Goal: Task Accomplishment & Management: Complete application form

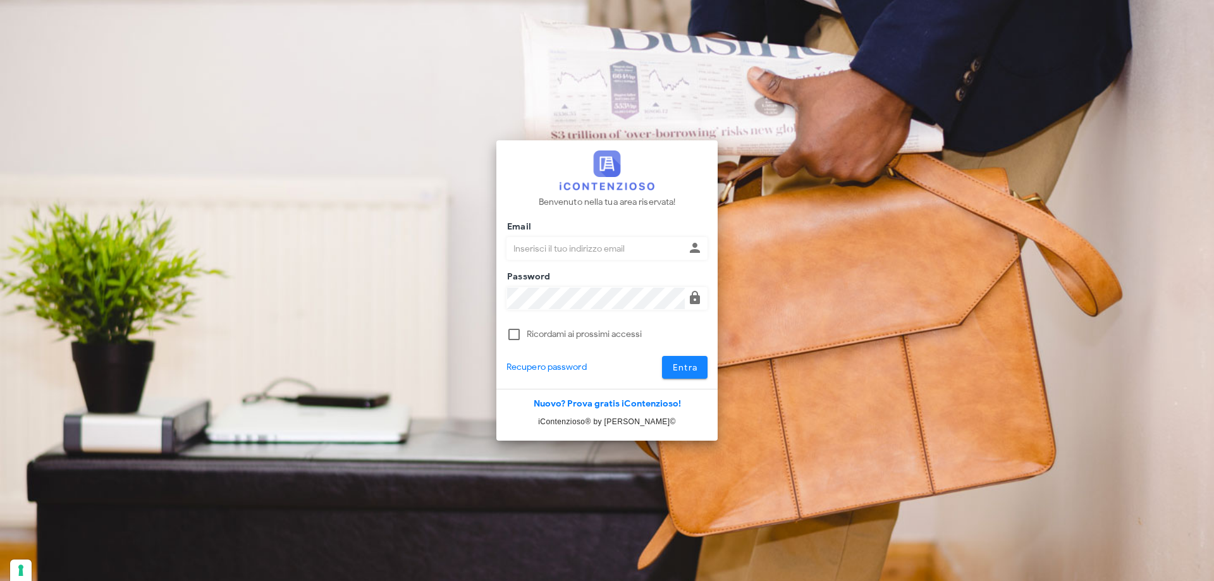
type input "[EMAIL_ADDRESS][DOMAIN_NAME]"
click at [691, 371] on span "Entra" at bounding box center [685, 367] width 26 height 11
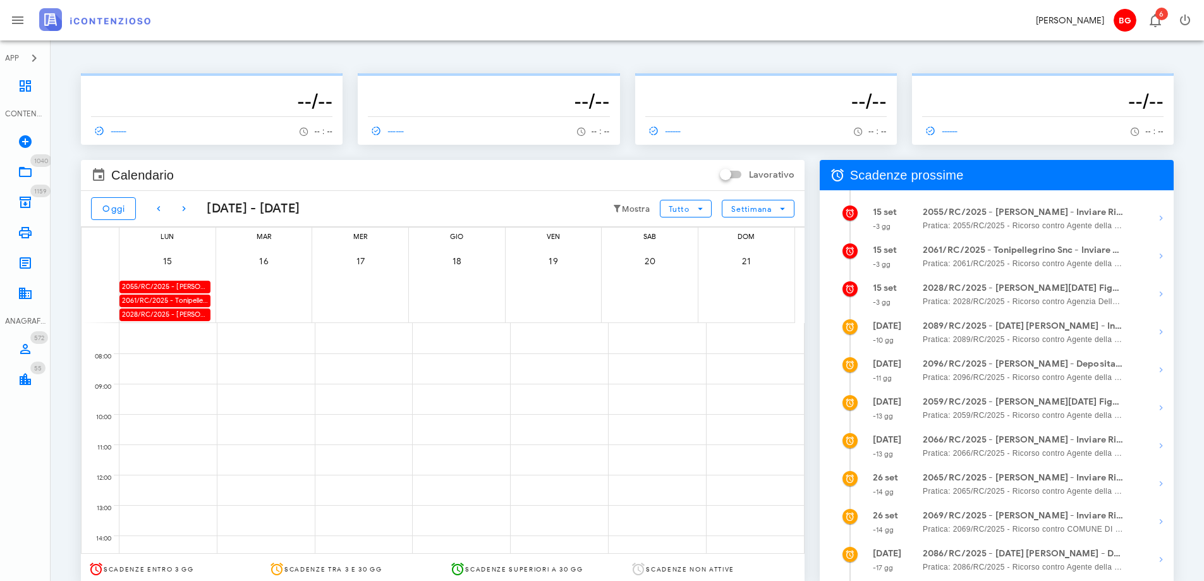
click at [183, 312] on div "2028/RC/2025 - [PERSON_NAME][DATE] Figura - Deposita la Costituzione in Giudizio" at bounding box center [164, 314] width 91 height 12
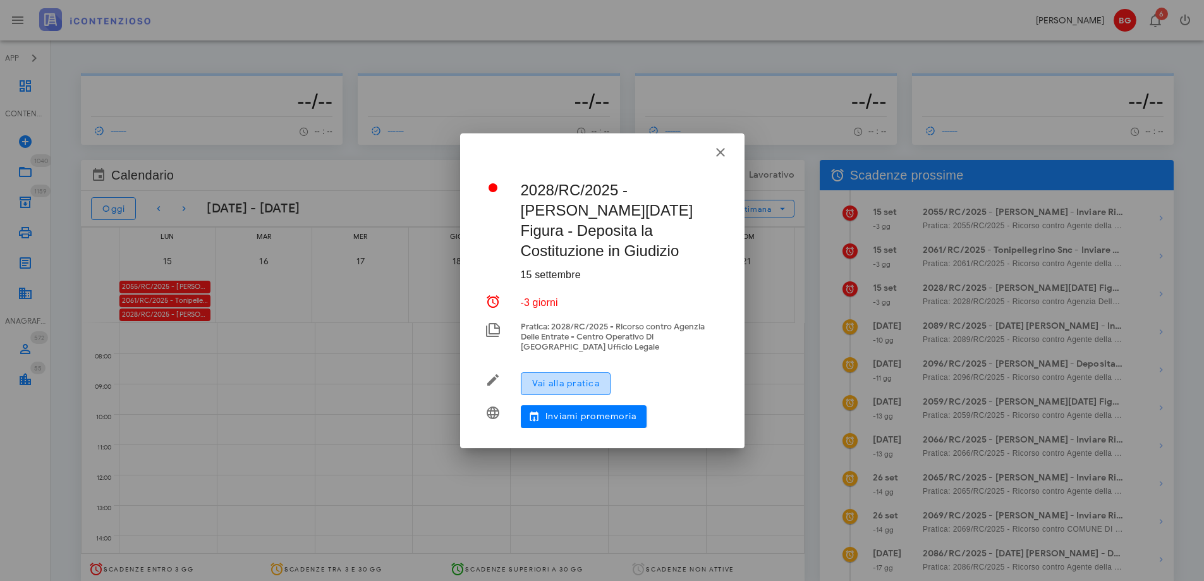
click at [575, 378] on span "Vai alla pratica" at bounding box center [566, 383] width 68 height 11
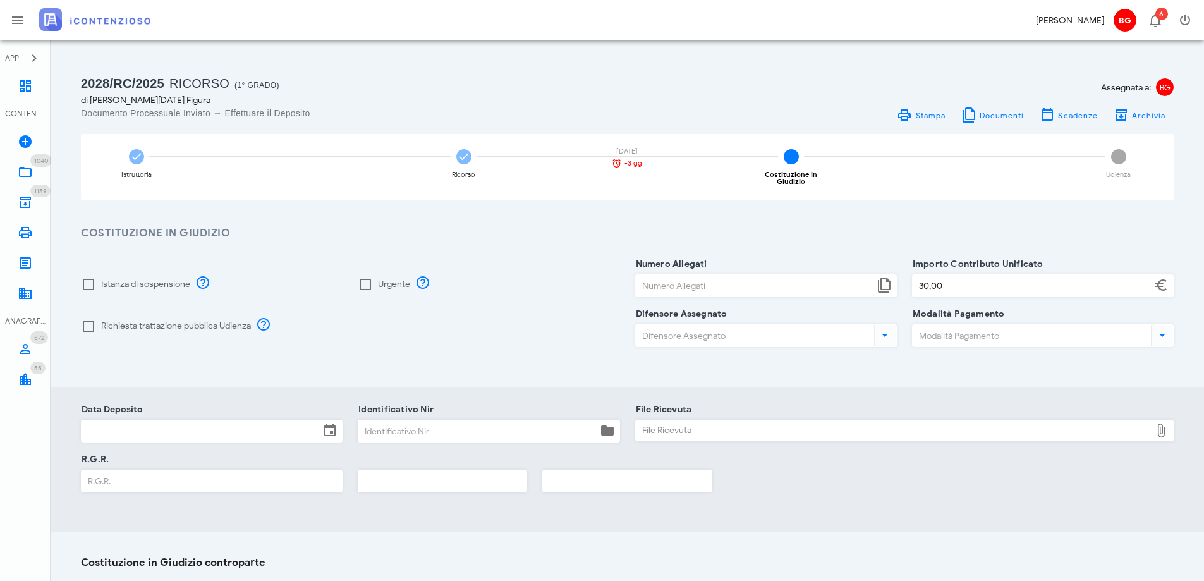
click at [135, 282] on label "Istanza di sospensione" at bounding box center [145, 284] width 89 height 13
checkbox input "true"
click at [178, 321] on label "Richiesta trattazione pubblica Udienza" at bounding box center [176, 326] width 150 height 13
checkbox input "true"
click at [661, 275] on input "Numero Allegati" at bounding box center [755, 285] width 238 height 21
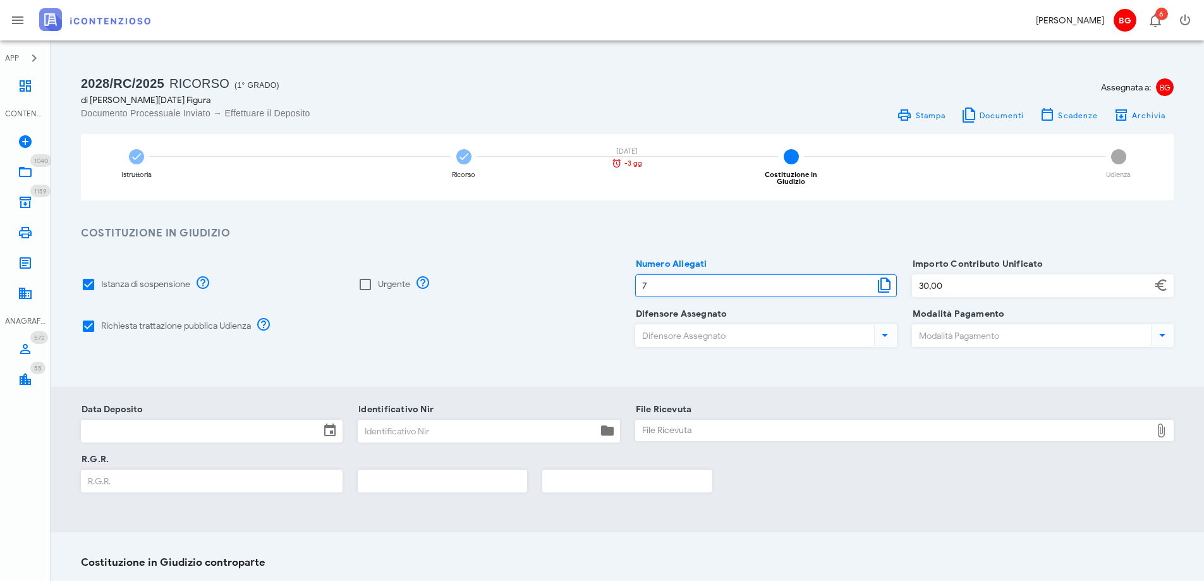
type input "7"
click at [681, 326] on input "Difensore Assegnato" at bounding box center [754, 335] width 236 height 21
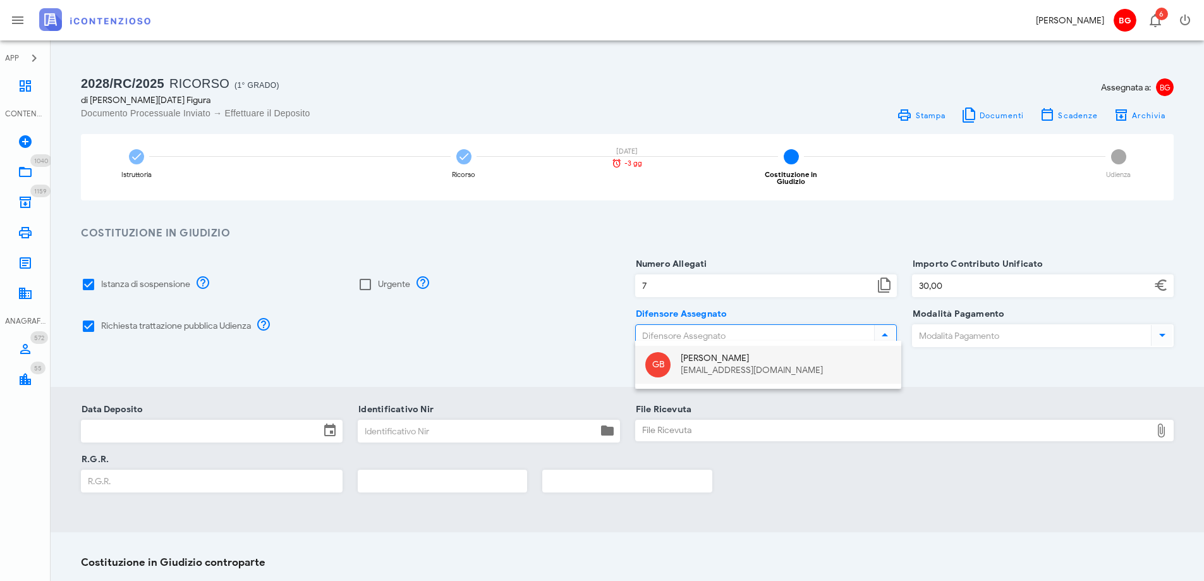
click at [676, 370] on div "GB Giuseppe Barone dottbaronegiuseppe@gmail.com" at bounding box center [768, 365] width 266 height 38
type input "Giuseppe Barone"
click at [948, 327] on input "Modalità Pagamento" at bounding box center [1031, 335] width 236 height 21
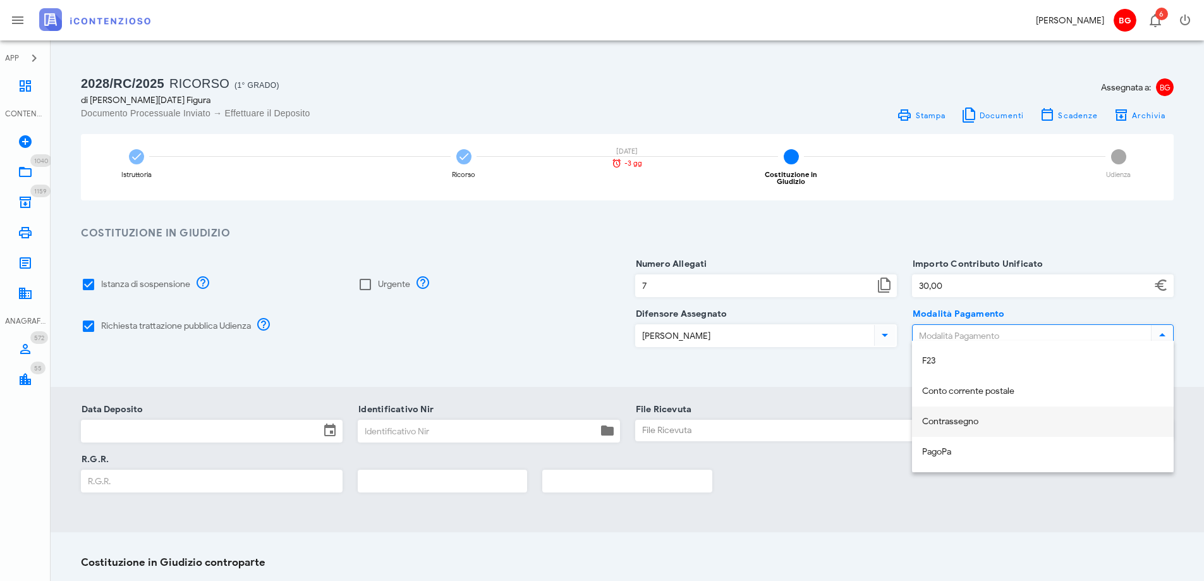
click at [954, 429] on div "Contrassegno" at bounding box center [1042, 422] width 241 height 26
type input "Contrassegno"
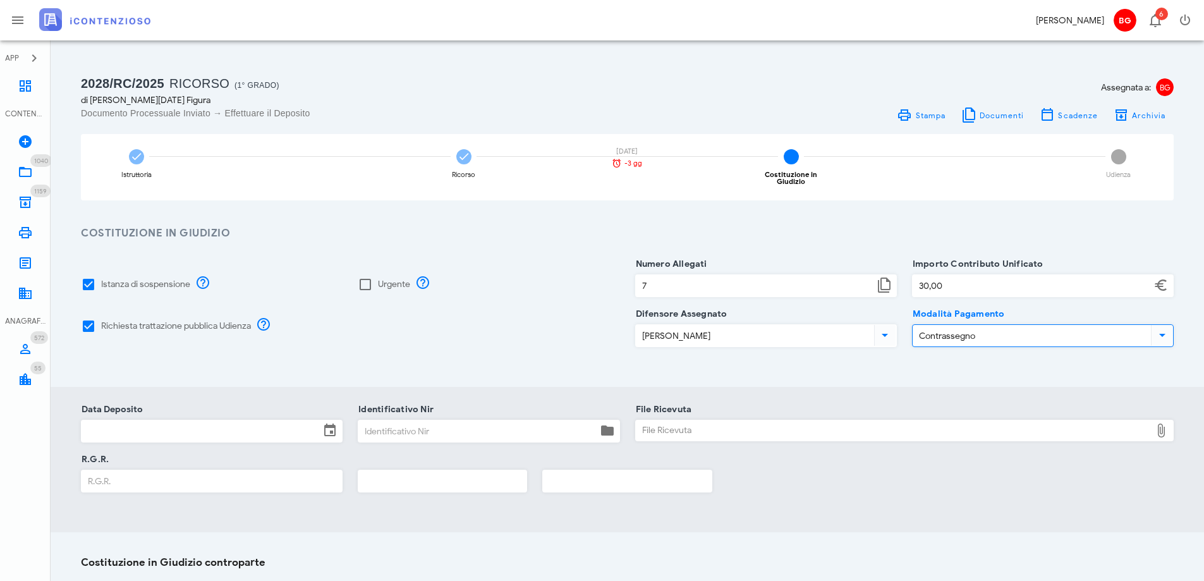
click at [255, 420] on input "Data Deposito" at bounding box center [201, 430] width 238 height 21
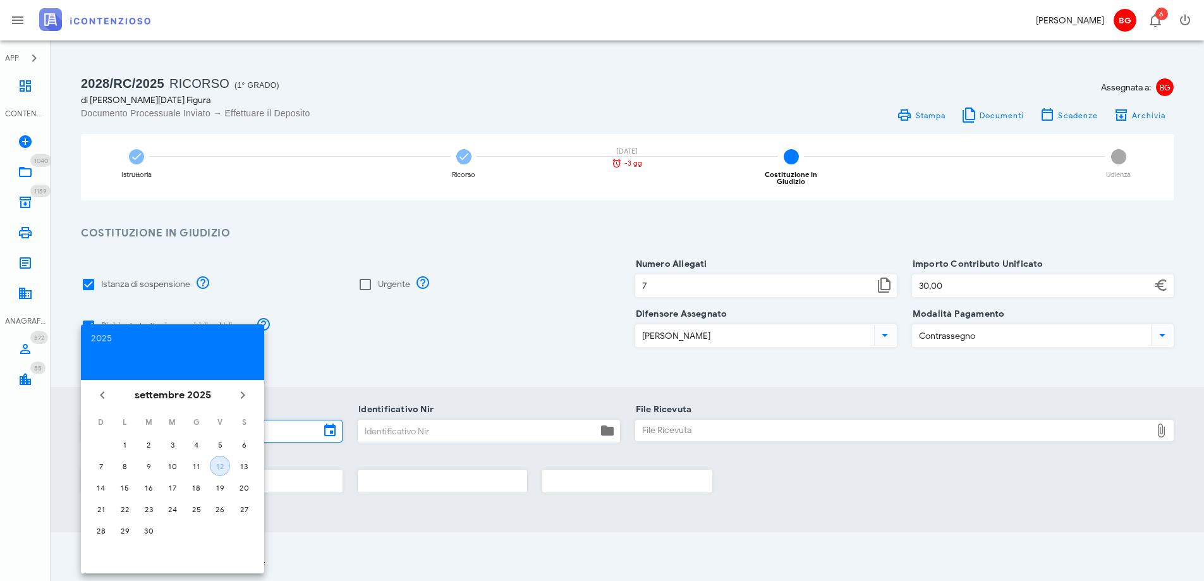
click at [220, 462] on div "12" at bounding box center [220, 465] width 19 height 9
type input "12/09/2025"
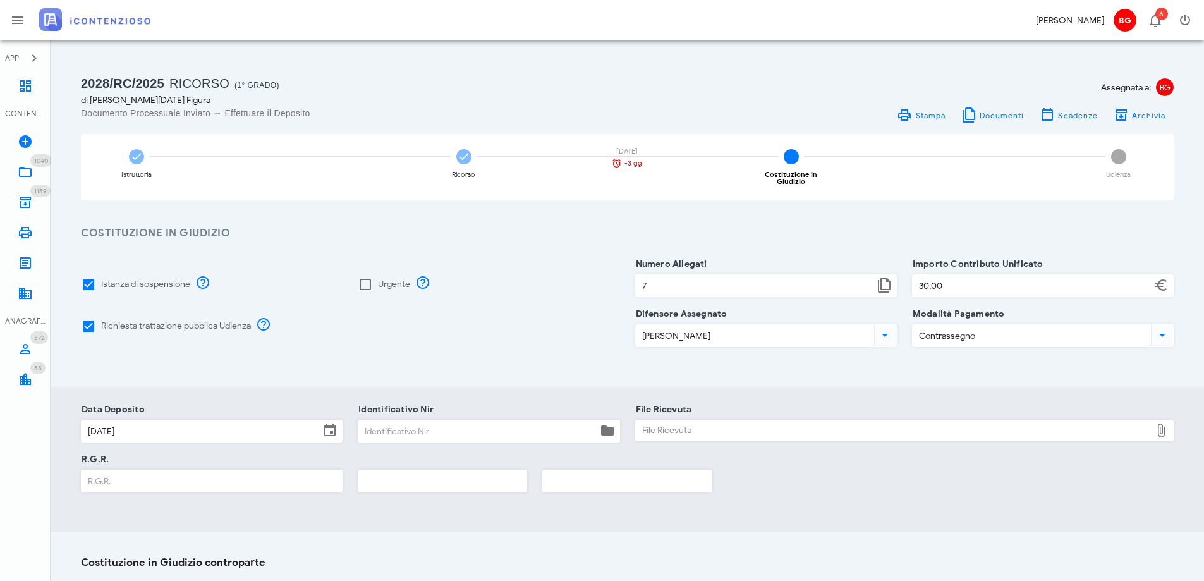
click at [434, 421] on input "Identificativo Nir" at bounding box center [477, 430] width 238 height 21
paste input "25091210095801063"
type input "25091210095801063"
click at [492, 367] on div "Istanza di sospensione Urgente Richiesta trattazione pubblica Udienza Numero Al…" at bounding box center [628, 313] width 1154 height 145
click at [273, 475] on input "R.G.R." at bounding box center [212, 480] width 260 height 21
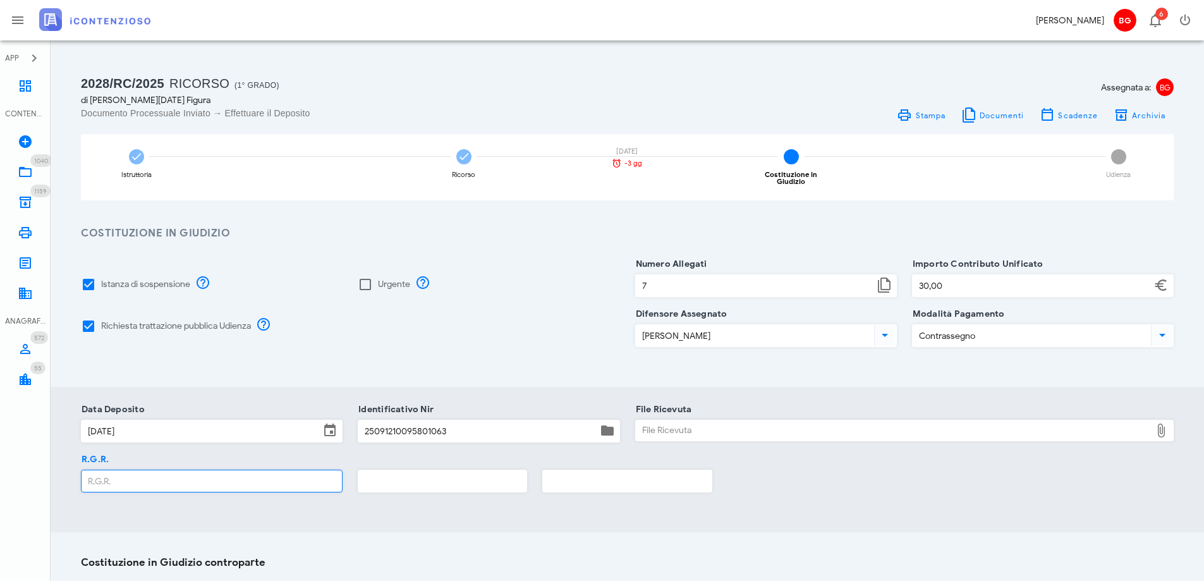
click at [687, 424] on div "File Ricevuta" at bounding box center [894, 430] width 516 height 20
click at [725, 426] on div "File Ricevuta" at bounding box center [894, 430] width 516 height 20
type input "C:\fakepath\RGR.pdf"
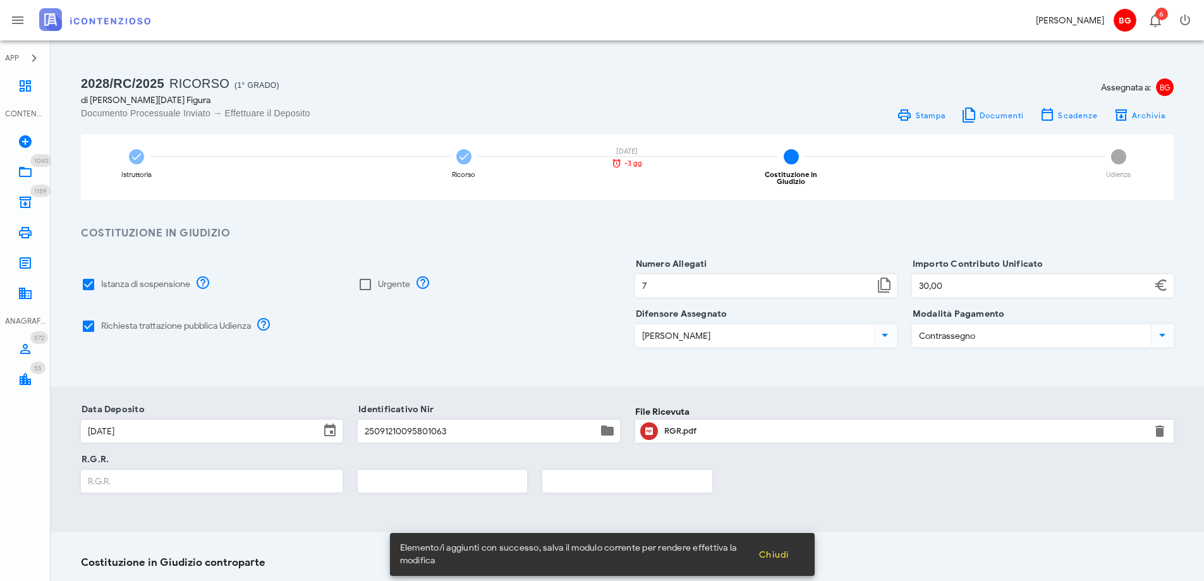
click at [219, 476] on input "R.G.R." at bounding box center [212, 480] width 260 height 21
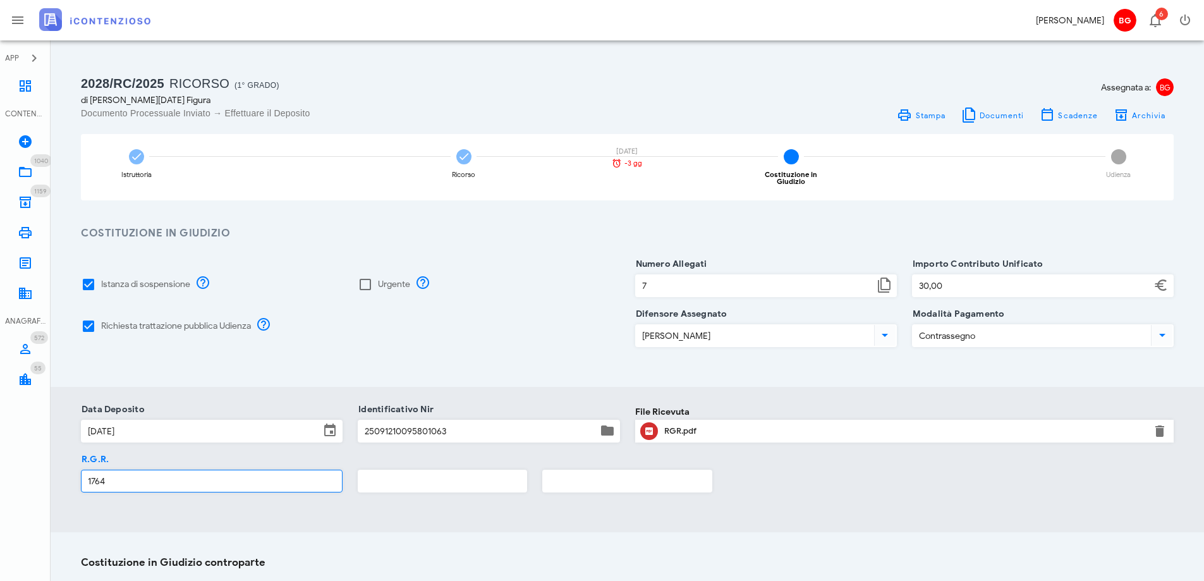
type input "1764"
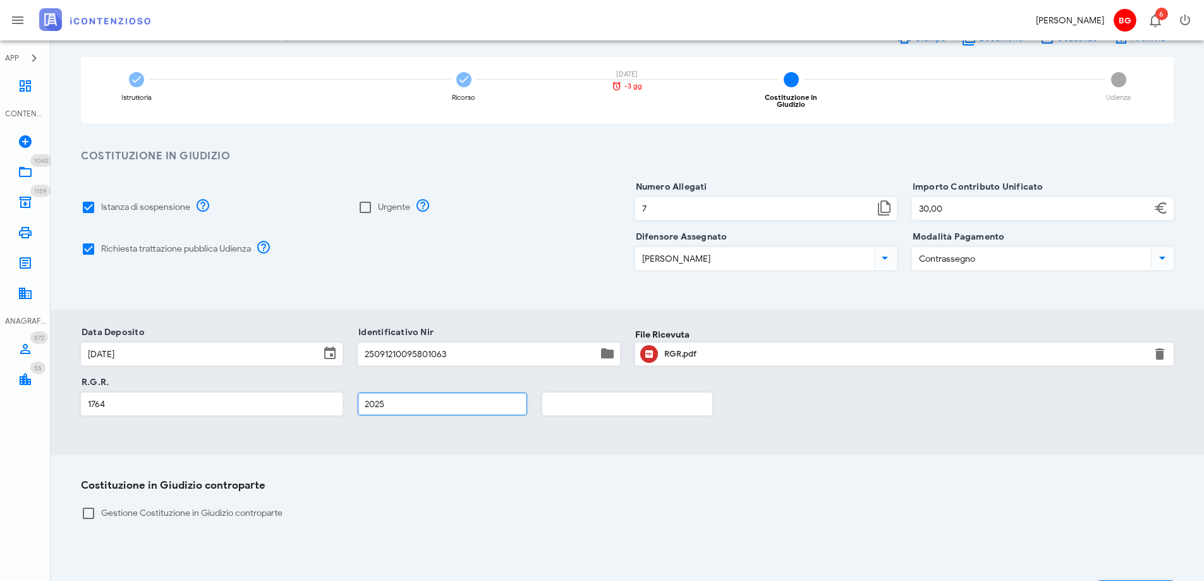
scroll to position [166, 0]
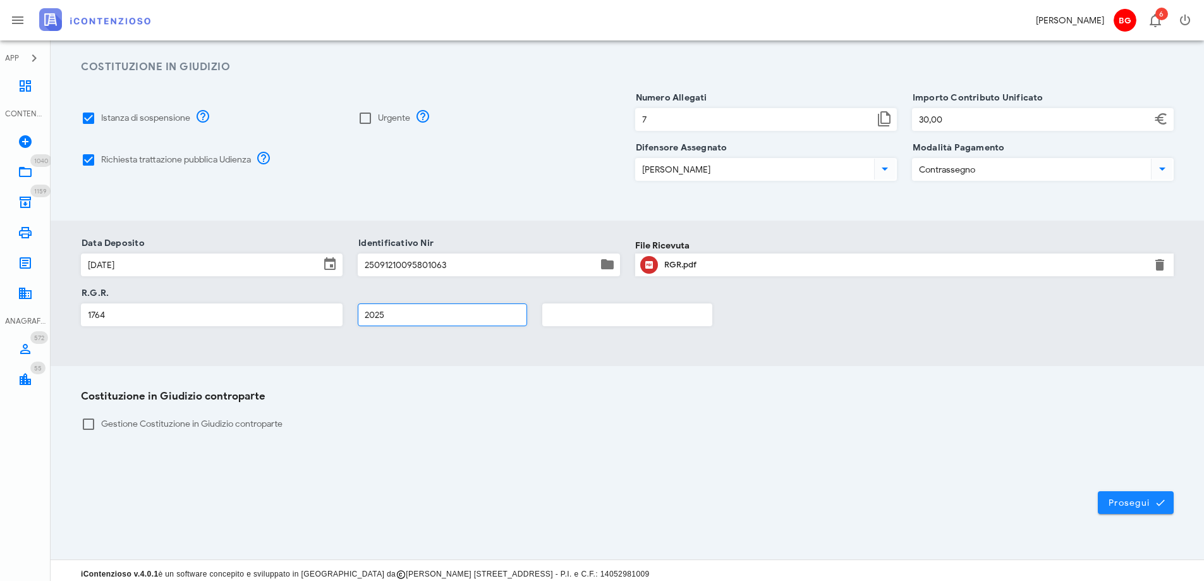
type input "2025"
click at [1115, 500] on span "Prosegui" at bounding box center [1136, 502] width 56 height 11
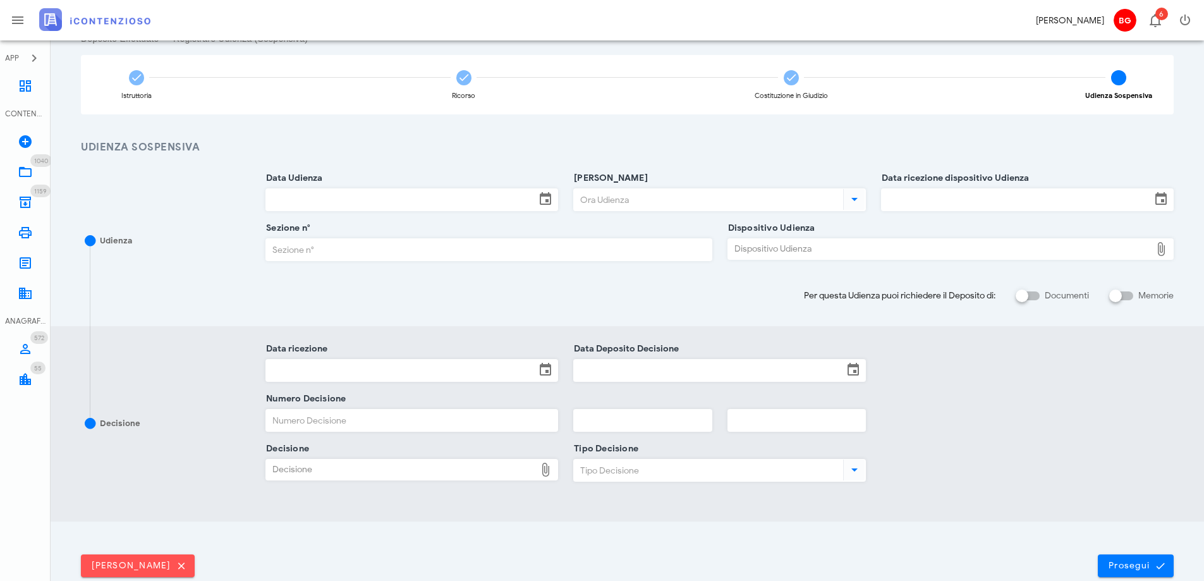
scroll to position [0, 0]
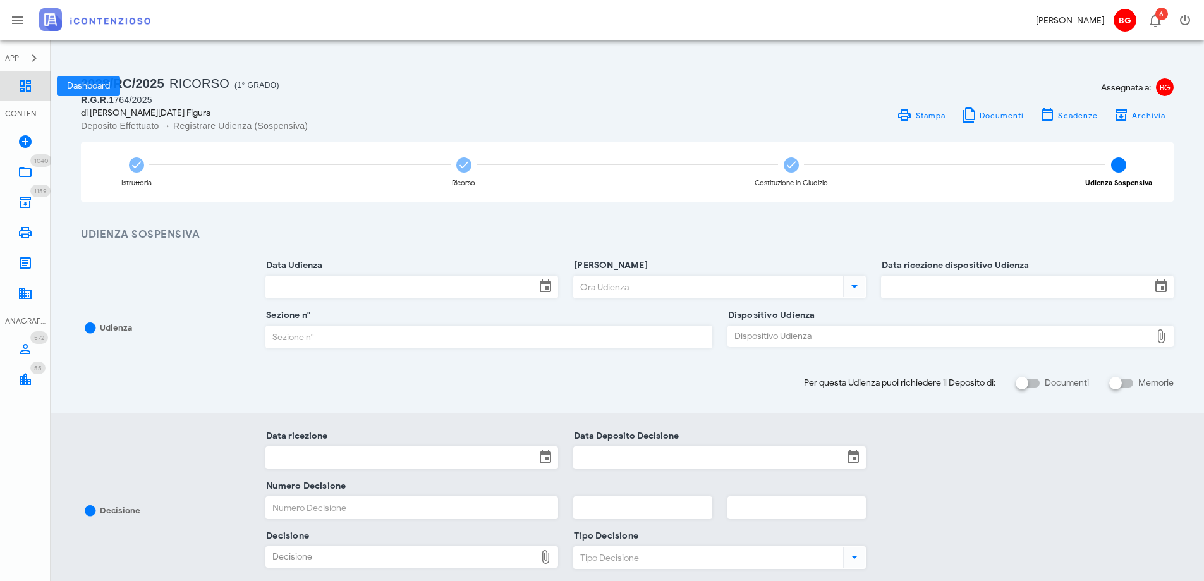
click at [28, 96] on link "Dashboard" at bounding box center [25, 86] width 51 height 30
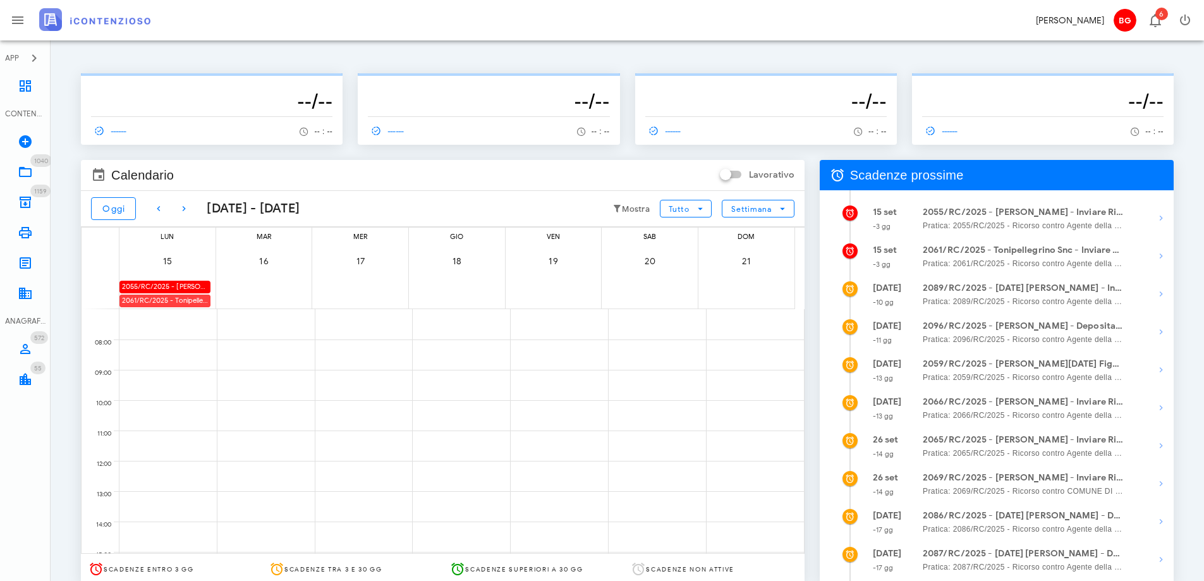
click at [204, 302] on div "2061/RC/2025 - Tonipellegrino Snc - Inviare Ricorso" at bounding box center [164, 301] width 91 height 12
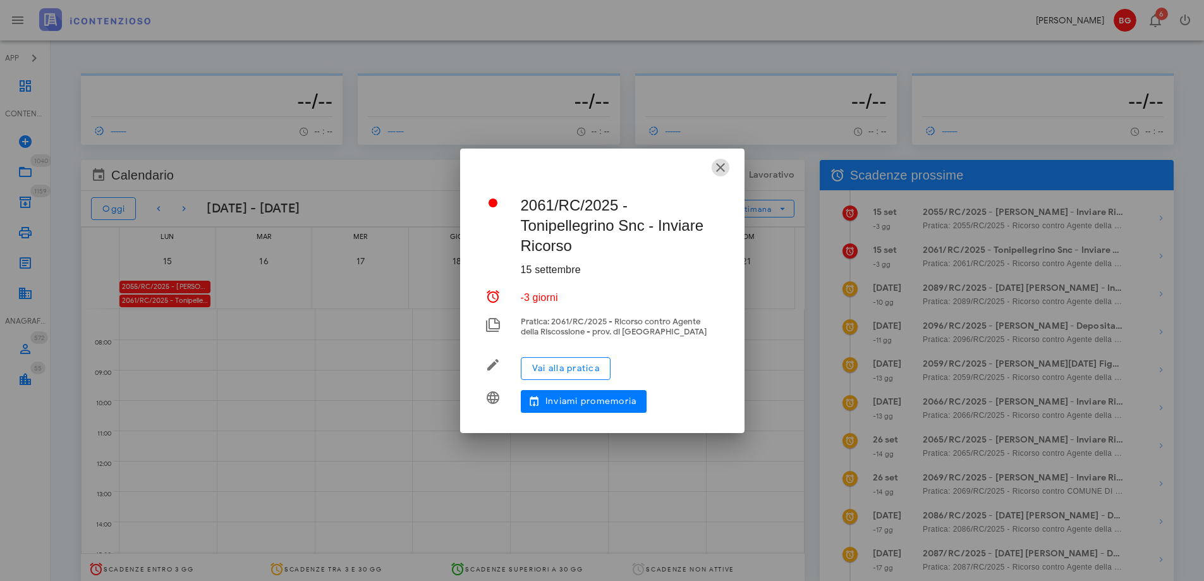
click at [724, 164] on icon "button" at bounding box center [720, 167] width 15 height 15
